Goal: Task Accomplishment & Management: Complete application form

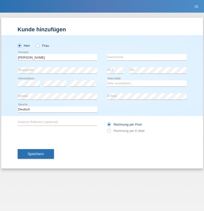
type input "[PERSON_NAME]"
click at [147, 57] on input "text" at bounding box center [147, 57] width 80 height 6
type input "Gross"
select select "CH"
select select "en"
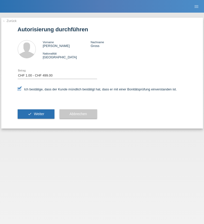
select select "1"
click at [36, 114] on span "Weiter" at bounding box center [39, 114] width 10 height 4
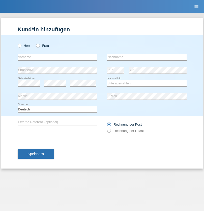
radio input "true"
click at [57, 57] on input "text" at bounding box center [58, 57] width 80 height 6
type input "David"
click at [147, 57] on input "text" at bounding box center [147, 57] width 80 height 6
type input "Senn"
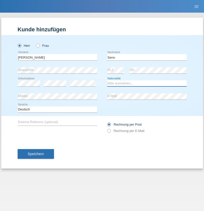
select select "CH"
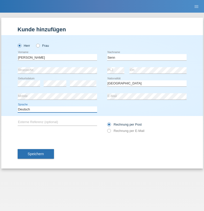
select select "en"
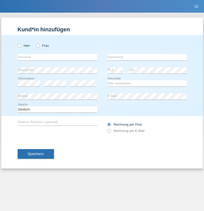
radio input "true"
click at [57, 57] on input "text" at bounding box center [58, 57] width 80 height 6
type input "Mohammad Qais"
click at [147, 57] on input "text" at bounding box center [147, 57] width 80 height 6
type input "Nemani"
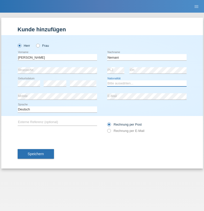
select select "AF"
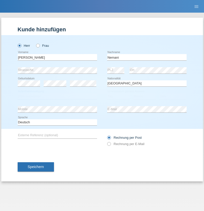
select select "C"
select select "02"
select select "01"
select select "2021"
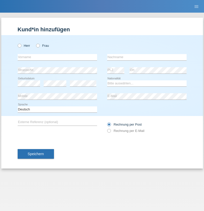
radio input "true"
click at [57, 57] on input "text" at bounding box center [58, 57] width 80 height 6
type input "Besart"
click at [147, 57] on input "text" at bounding box center [147, 57] width 80 height 6
type input "Emiri"
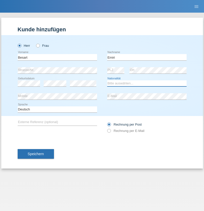
select select "XK"
select select "C"
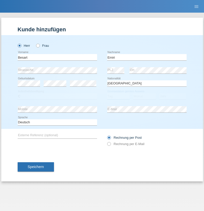
select select "04"
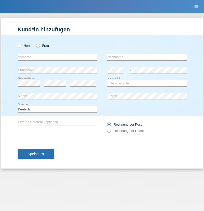
radio input "true"
click at [57, 57] on input "text" at bounding box center [58, 57] width 80 height 6
type input "[PERSON_NAME]"
click at [147, 57] on input "text" at bounding box center [147, 57] width 80 height 6
type input "Jacquet"
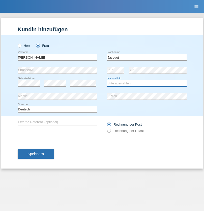
select select "CH"
radio input "true"
select select "DE"
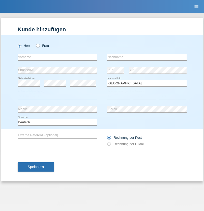
select select "C"
select select "07"
select select "11"
select select "1972"
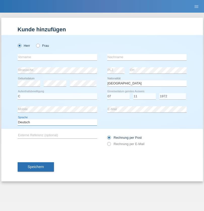
select select "en"
